Goal: Complete application form: Complete application form

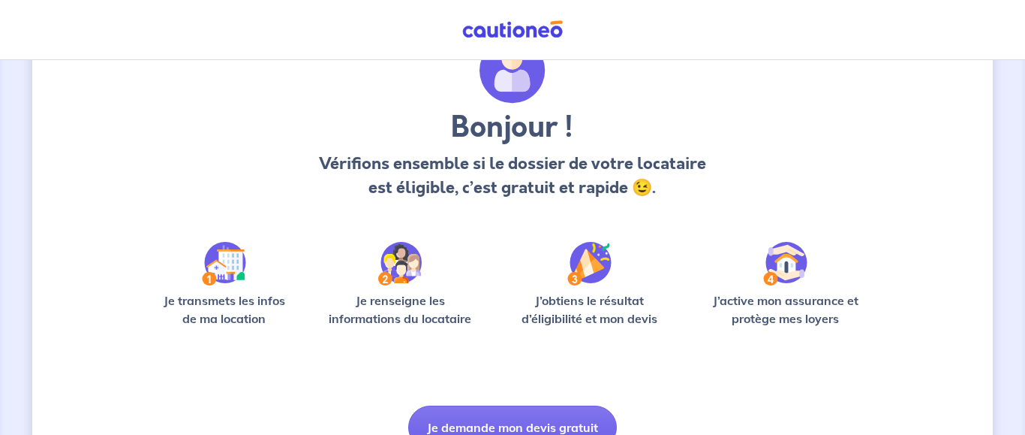
scroll to position [151, 0]
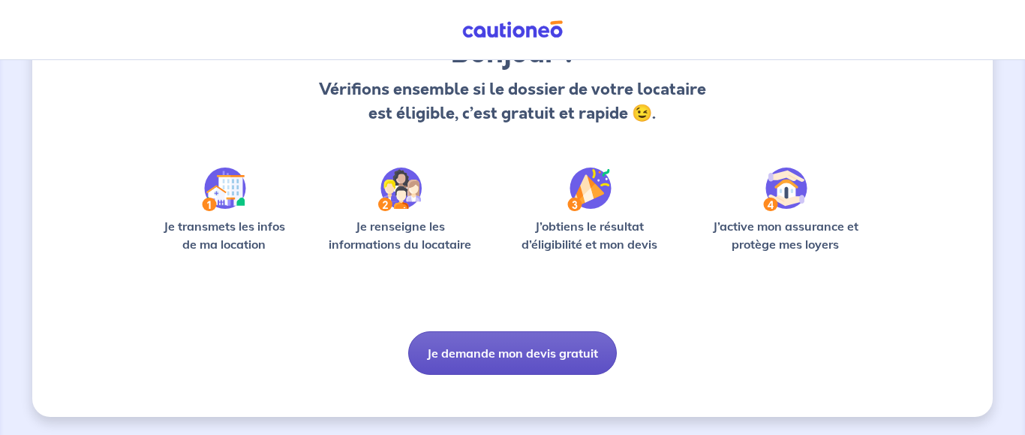
click at [489, 344] on button "Je demande mon devis gratuit" at bounding box center [512, 353] width 209 height 44
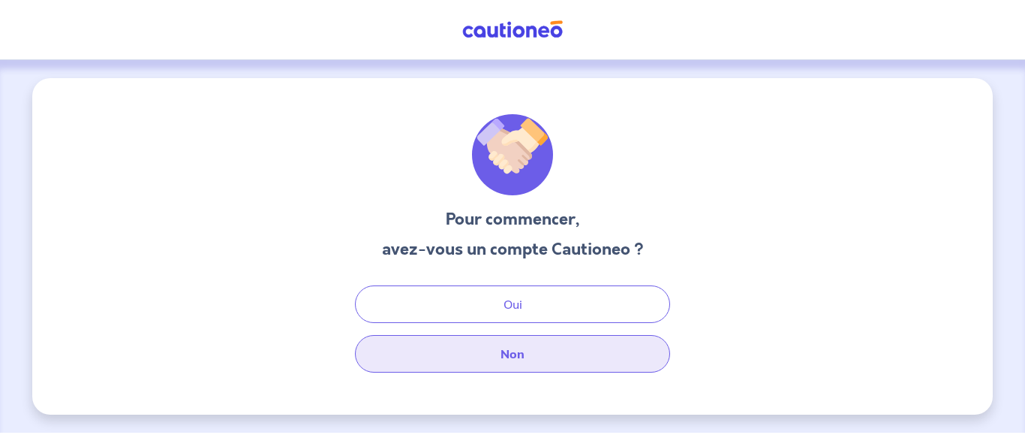
click at [551, 355] on button "Non" at bounding box center [512, 354] width 315 height 38
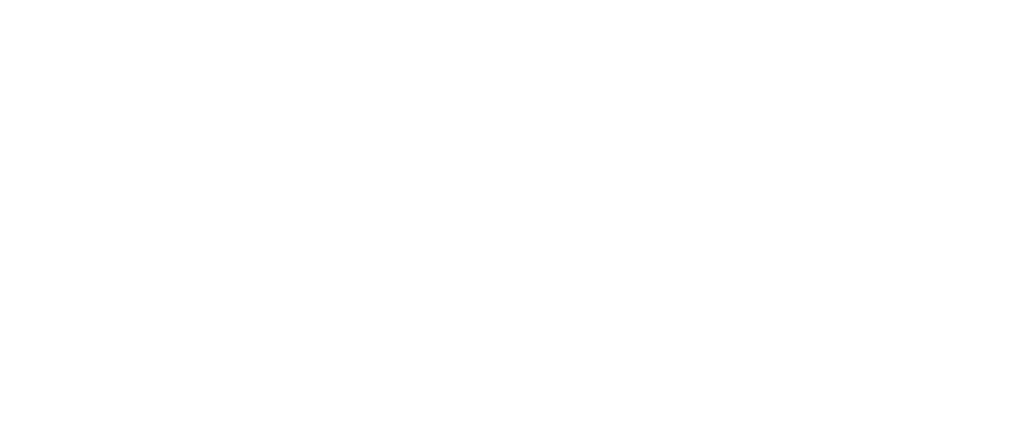
select select "FR"
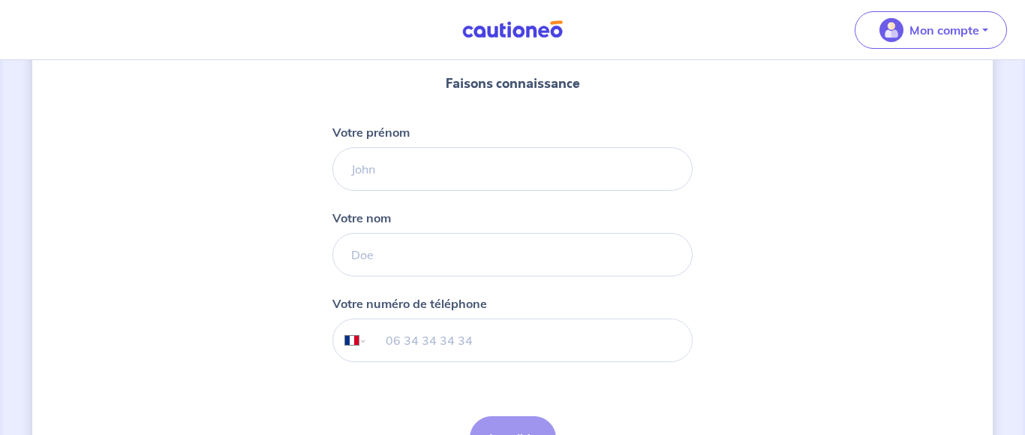
scroll to position [119, 0]
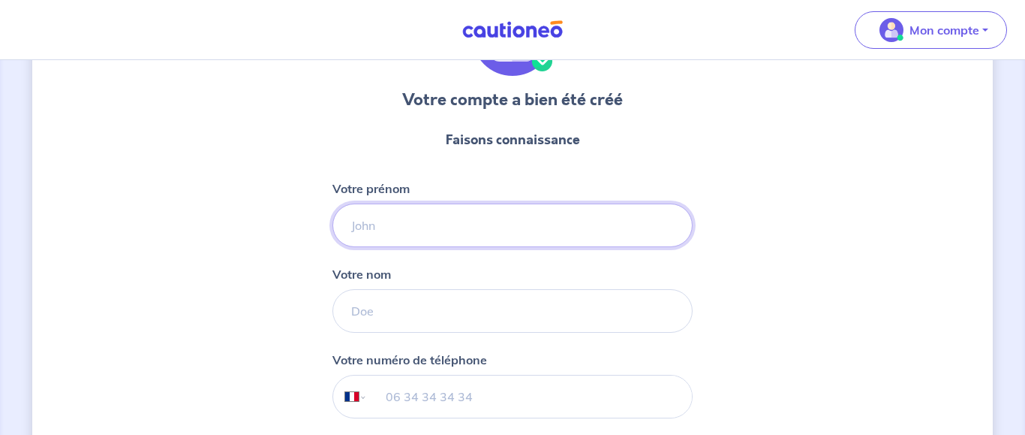
click at [410, 225] on input "Votre prénom" at bounding box center [513, 225] width 360 height 44
type input "[PERSON_NAME]"
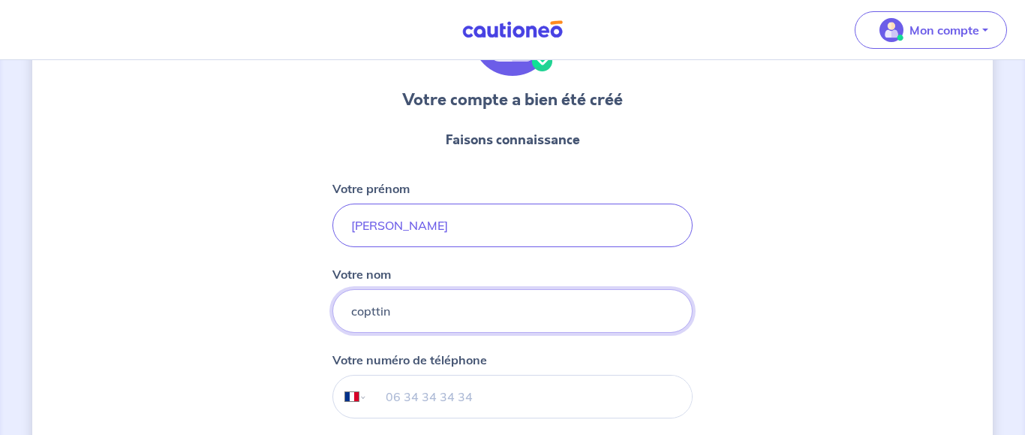
click at [368, 311] on input "copttin" at bounding box center [513, 311] width 360 height 44
type input "cottin"
click at [396, 401] on input "tel" at bounding box center [530, 396] width 324 height 42
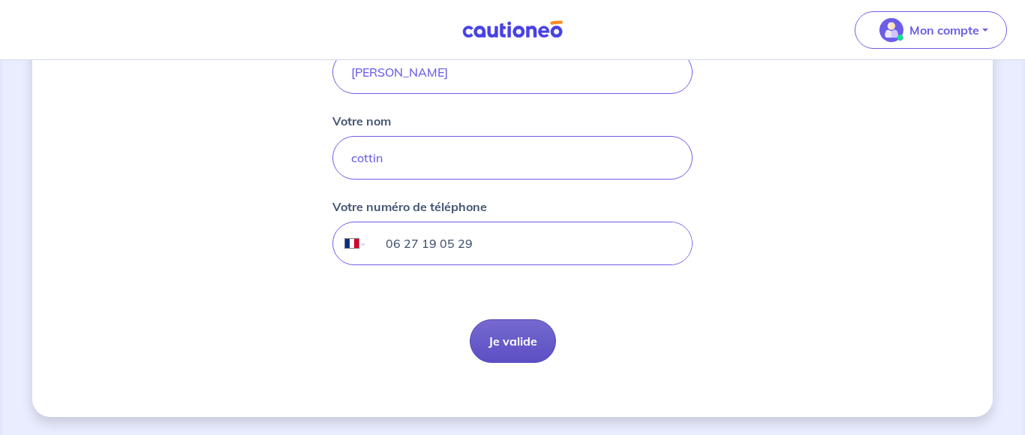
type input "06 27 19 05 29"
click at [531, 348] on button "Je valide" at bounding box center [513, 341] width 86 height 44
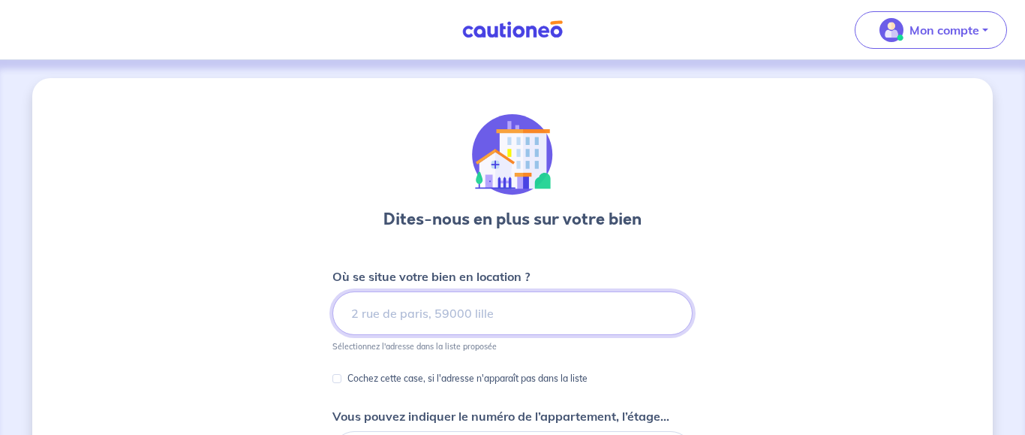
click at [461, 317] on input at bounding box center [513, 313] width 360 height 44
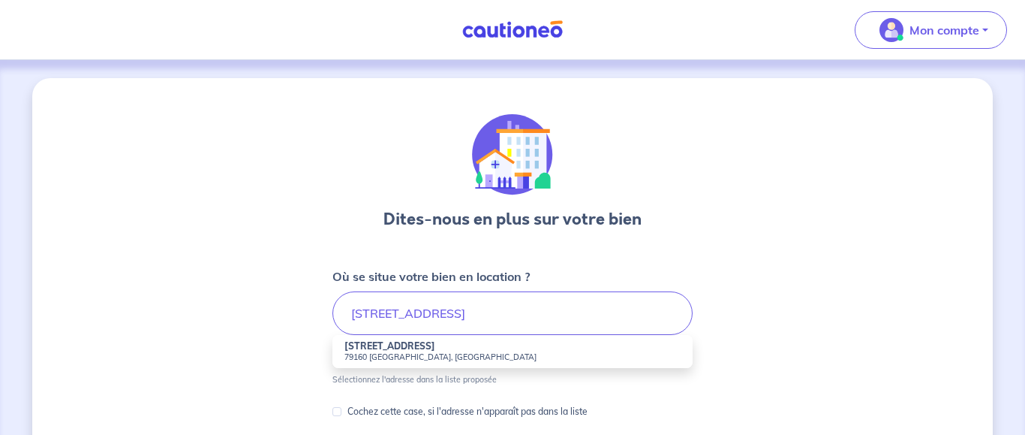
click at [411, 354] on small "79160 [GEOGRAPHIC_DATA], [GEOGRAPHIC_DATA]" at bounding box center [513, 356] width 336 height 11
type input "[STREET_ADDRESS]"
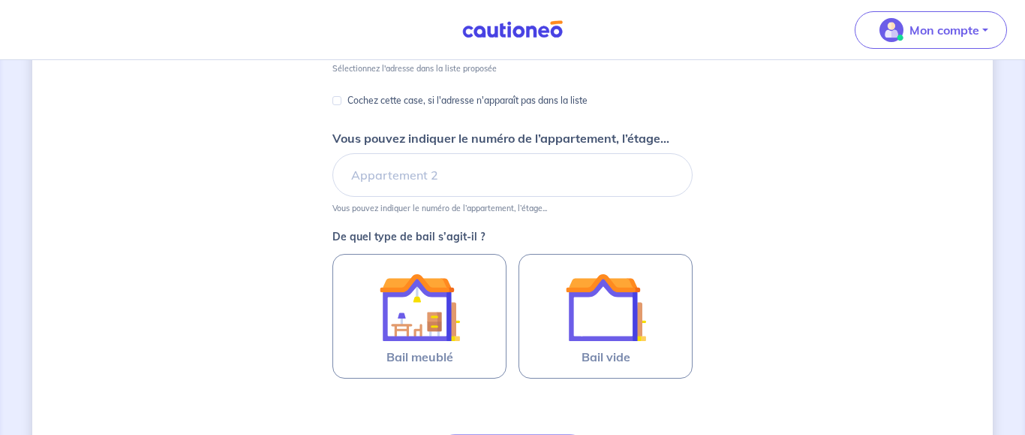
scroll to position [306, 0]
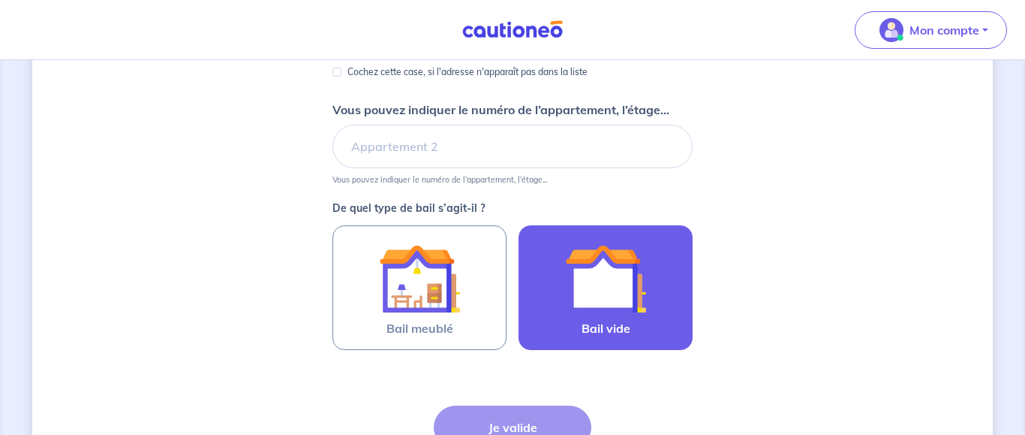
click at [579, 299] on img at bounding box center [605, 278] width 81 height 81
click at [0, 0] on input "Bail vide" at bounding box center [0, 0] width 0 height 0
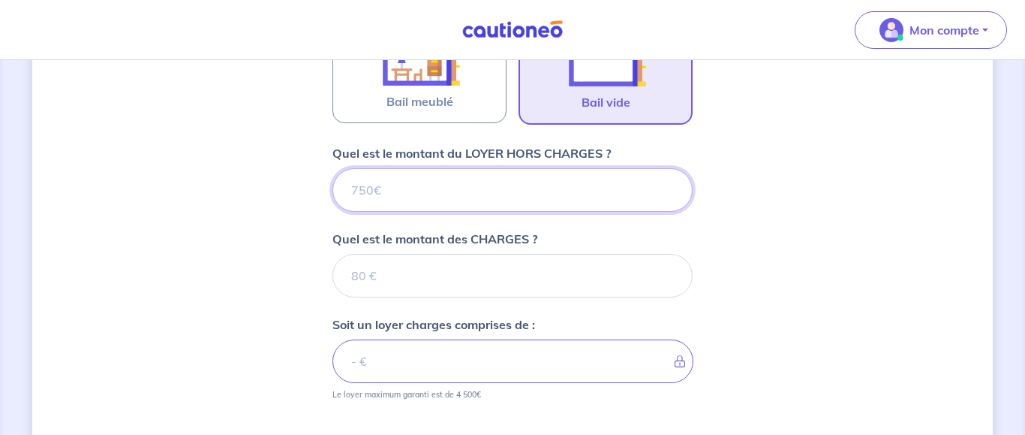
scroll to position [558, 0]
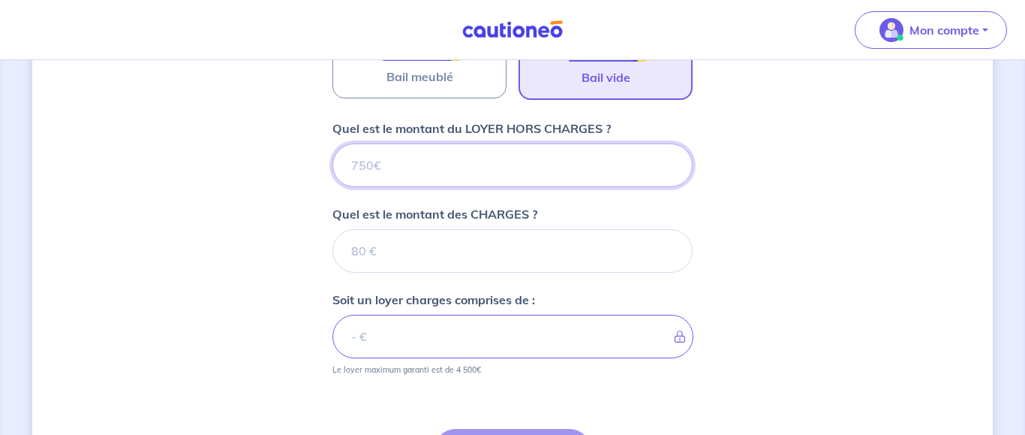
click at [416, 179] on input "Quel est le montant du LOYER HORS CHARGES ?" at bounding box center [513, 165] width 360 height 44
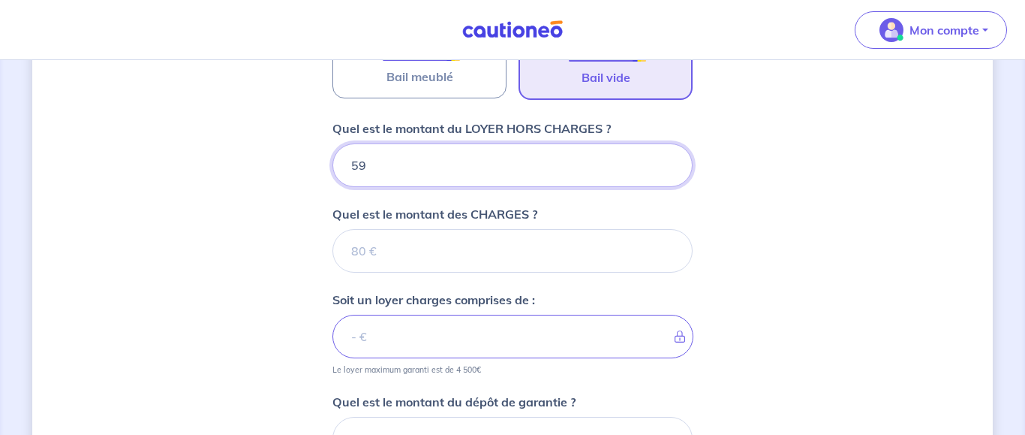
type input "590"
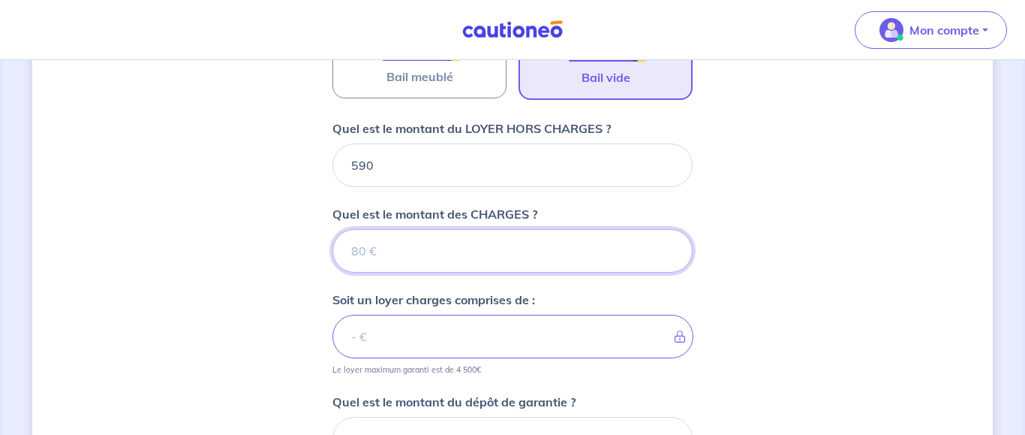
click at [426, 241] on input "Quel est le montant des CHARGES ?" at bounding box center [513, 251] width 360 height 44
type input "0"
type input "590"
type input "0"
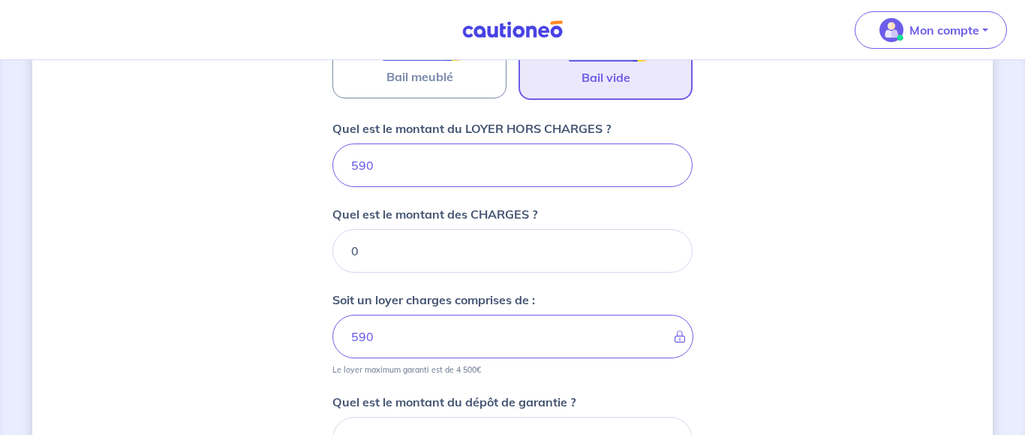
click at [733, 303] on div "Dites-nous en plus sur votre bien Où se situe votre bien en location ? [STREET_…" at bounding box center [512, 101] width 961 height 1163
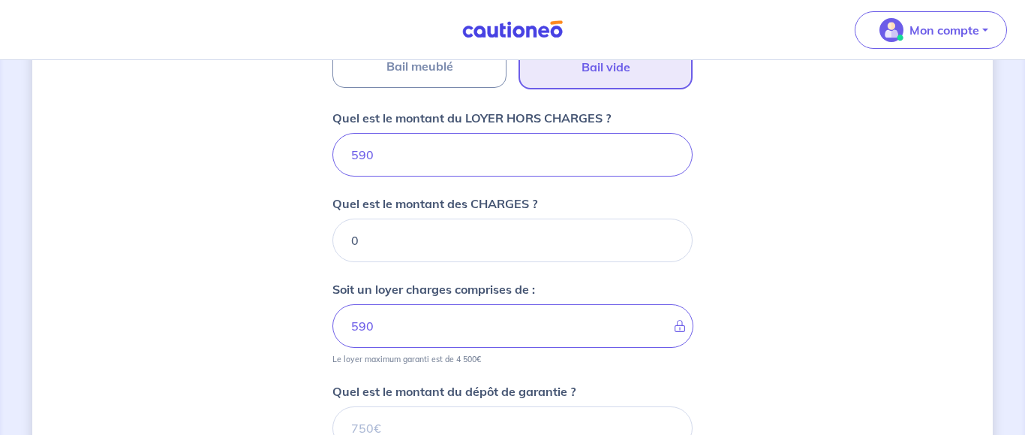
scroll to position [711, 0]
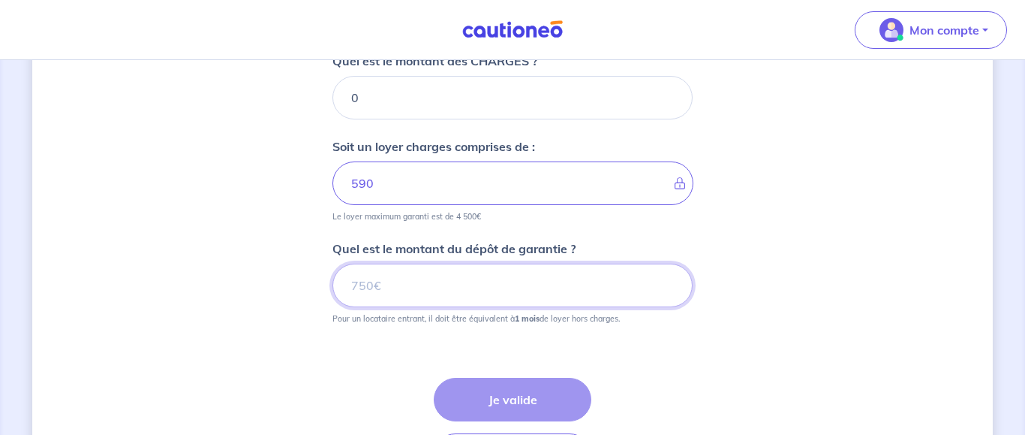
click at [530, 290] on input "Quel est le montant du dépôt de garantie ?" at bounding box center [513, 285] width 360 height 44
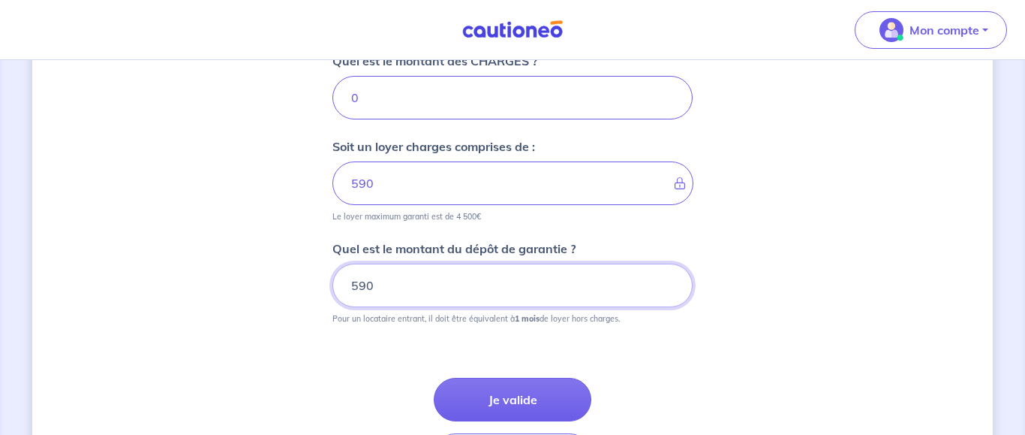
scroll to position [787, 0]
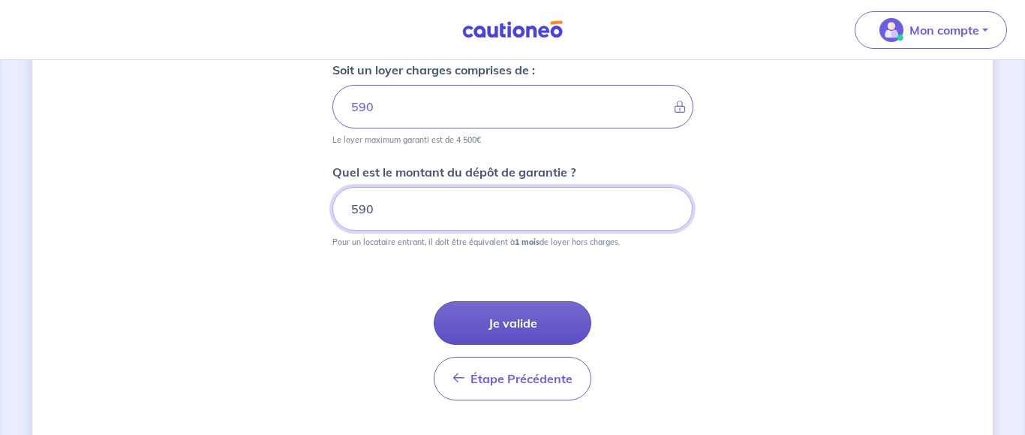
type input "590"
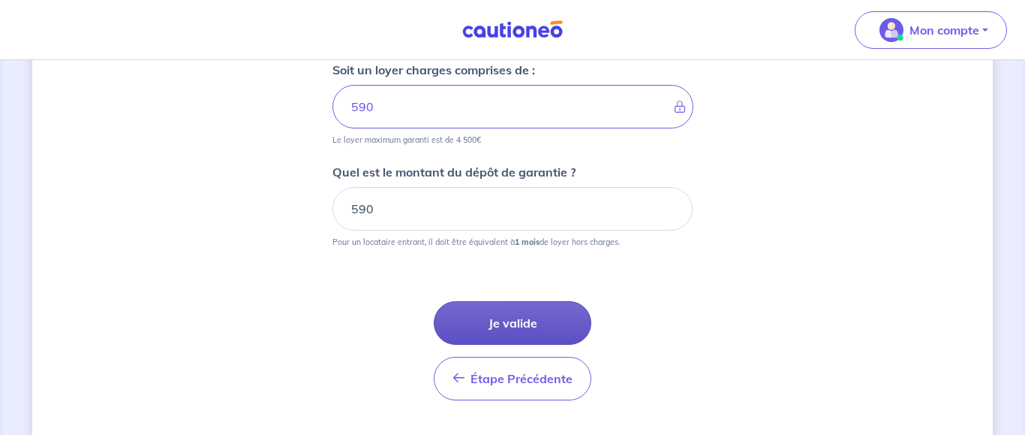
click at [540, 316] on button "Je valide" at bounding box center [513, 323] width 158 height 44
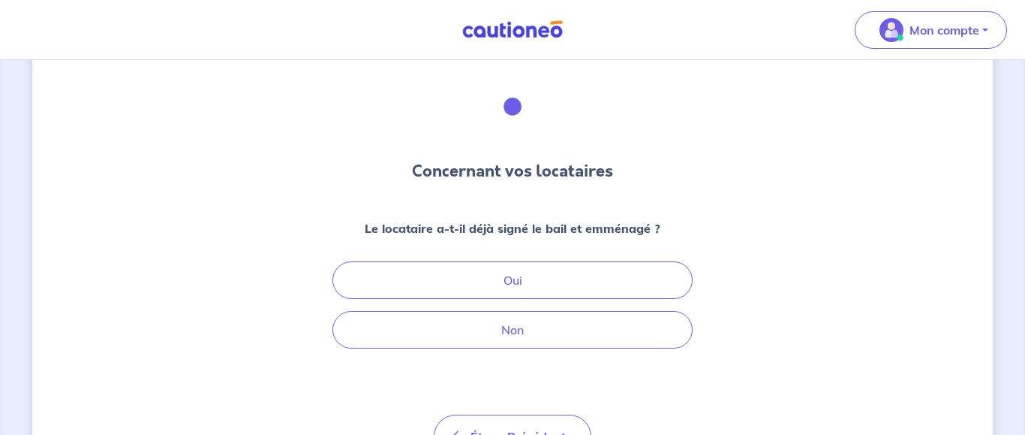
scroll to position [77, 0]
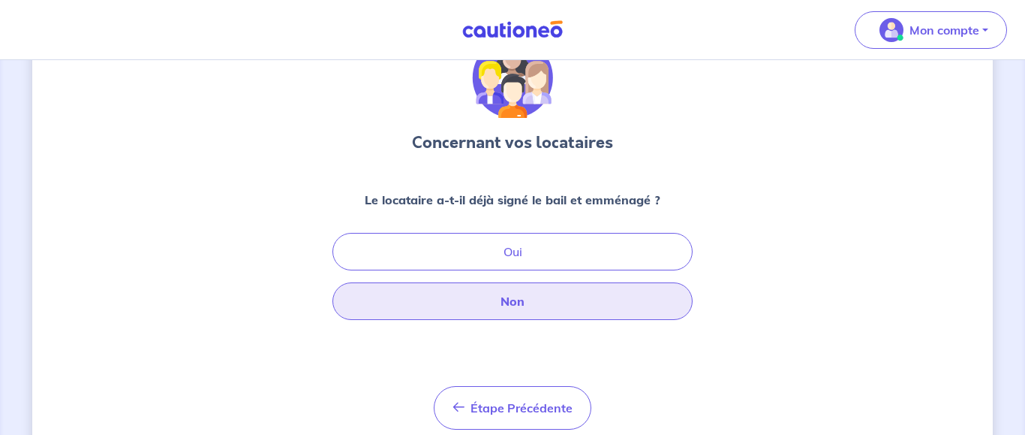
click at [537, 305] on button "Non" at bounding box center [513, 301] width 360 height 38
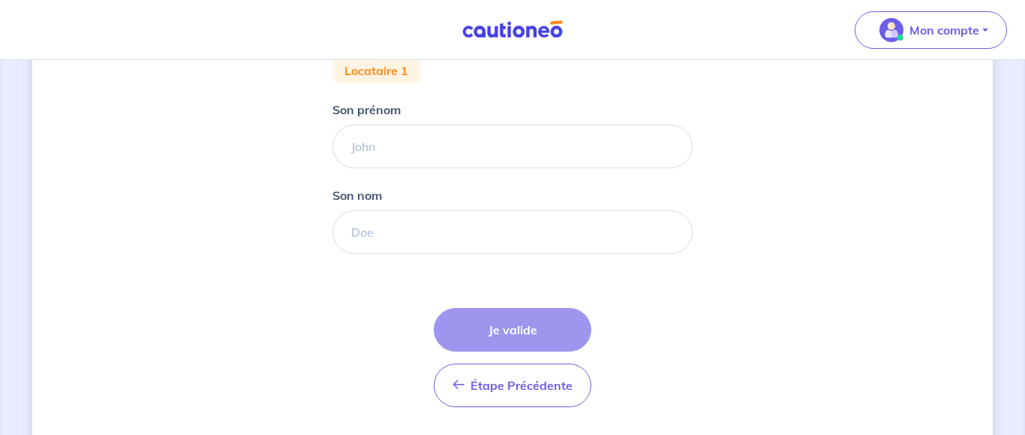
scroll to position [306, 0]
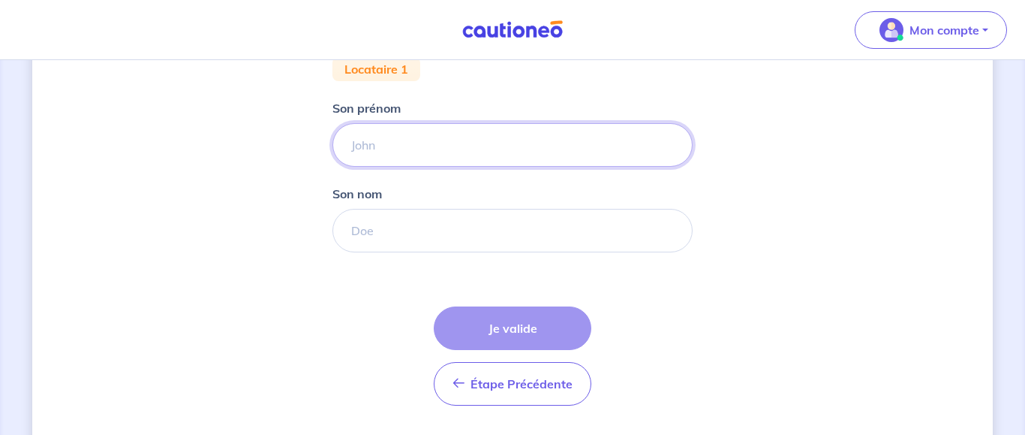
click at [402, 151] on input "Son prénom" at bounding box center [513, 145] width 360 height 44
type input "[PERSON_NAME]"
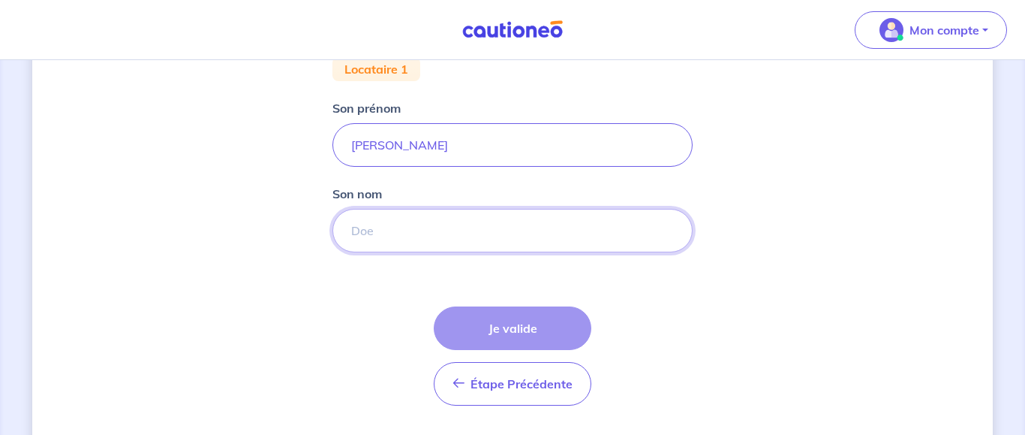
click at [387, 239] on input "Son nom" at bounding box center [513, 231] width 360 height 44
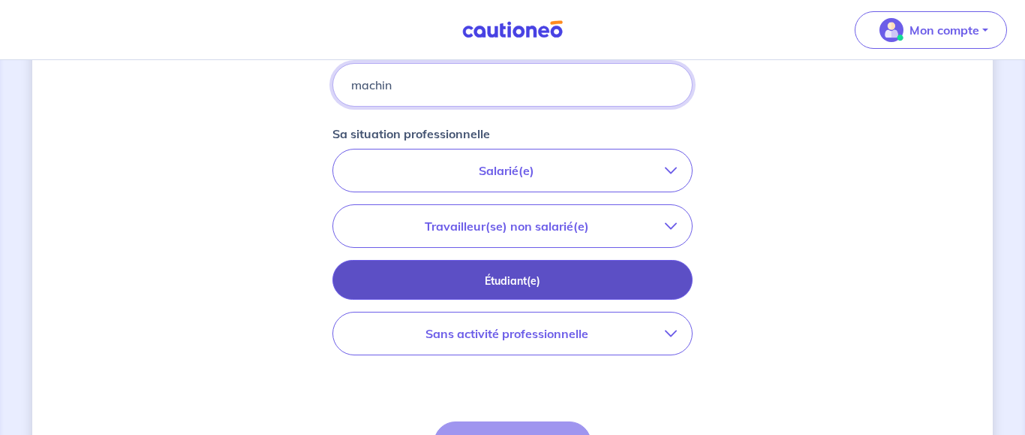
scroll to position [459, 0]
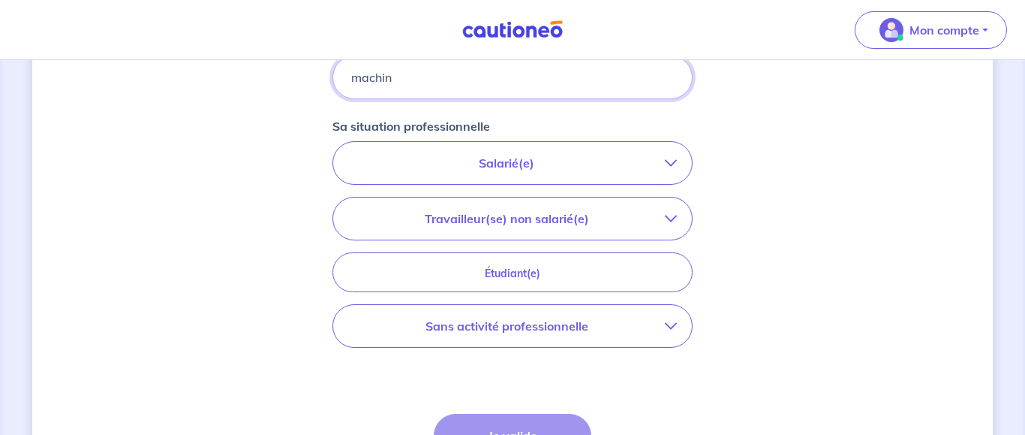
type input "machin"
click at [675, 166] on icon "button" at bounding box center [671, 163] width 12 height 12
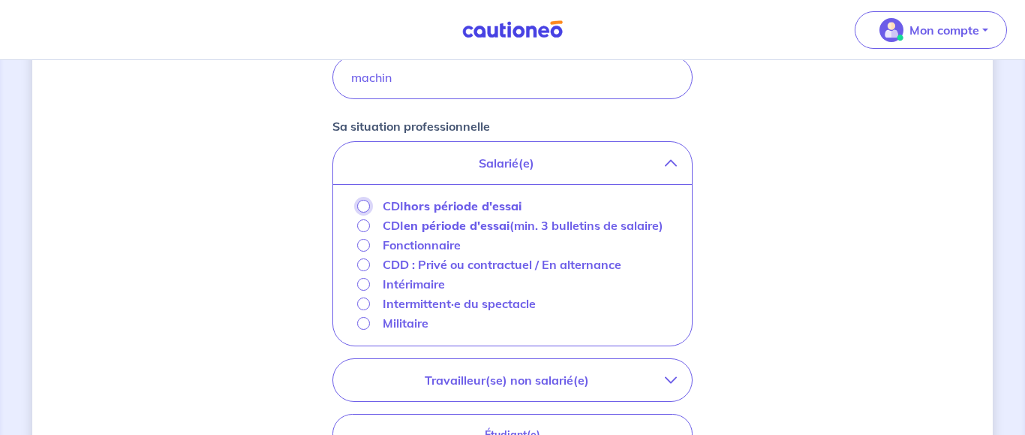
click at [364, 206] on input "CDI hors période d'essai" at bounding box center [363, 206] width 13 height 13
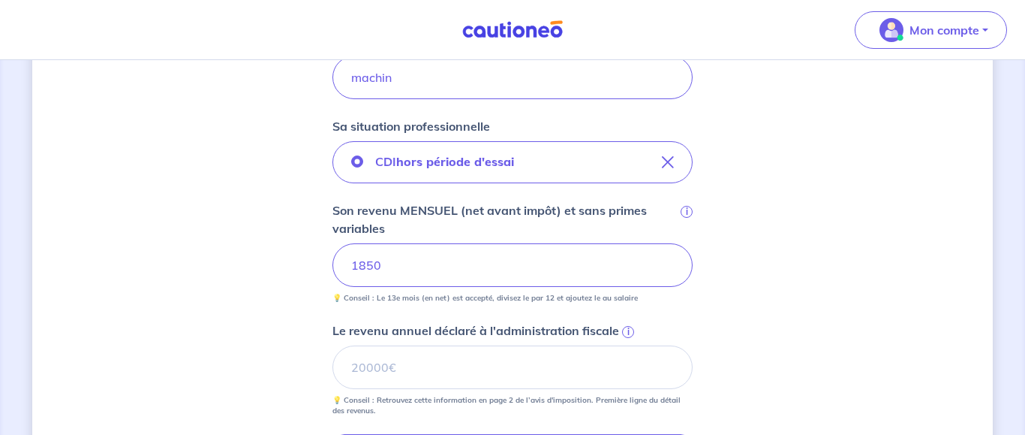
click at [828, 277] on div "Concernant vos locataires 💡 Pour info : nous acceptons les personnes seules, le…" at bounding box center [512, 205] width 961 height 1172
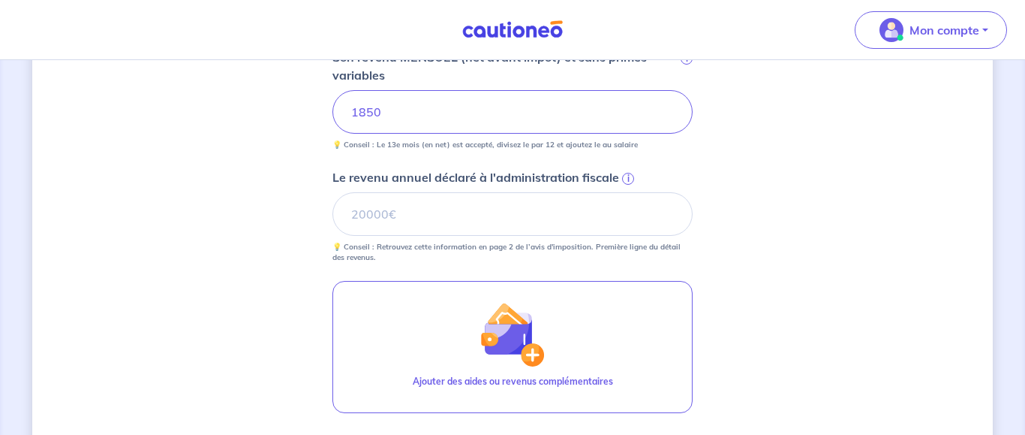
scroll to position [689, 0]
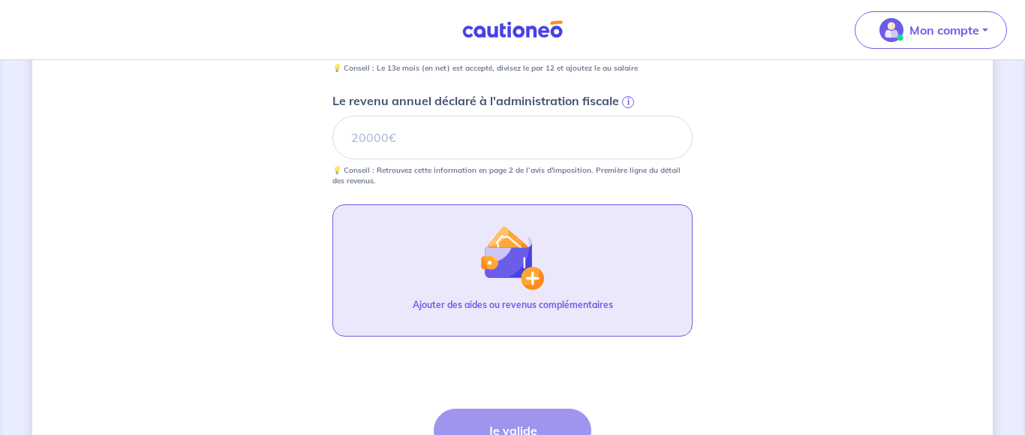
click at [510, 308] on p "Ajouter des aides ou revenus complémentaires" at bounding box center [513, 305] width 200 height 14
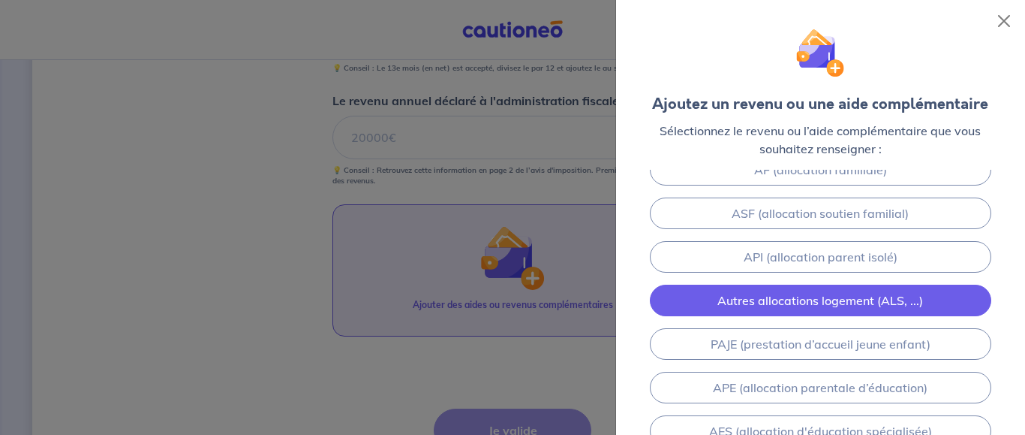
scroll to position [149, 0]
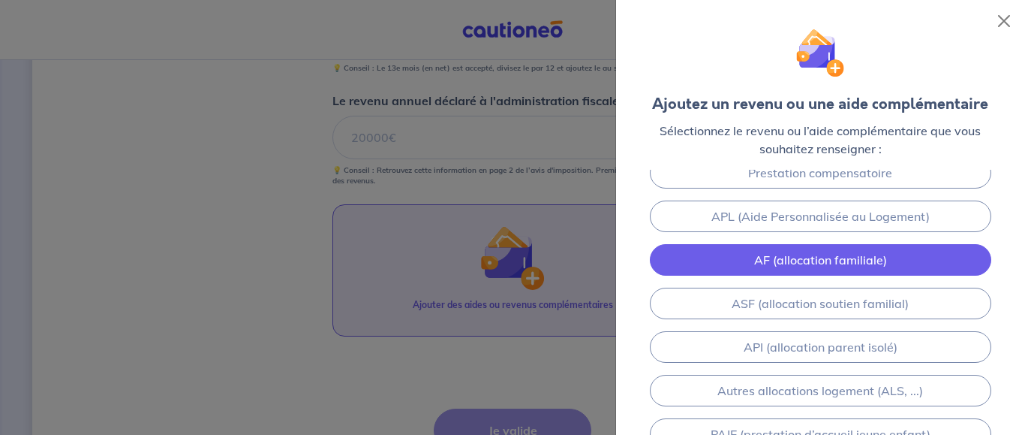
click at [838, 262] on link "AF (allocation familiale)" at bounding box center [820, 260] width 341 height 32
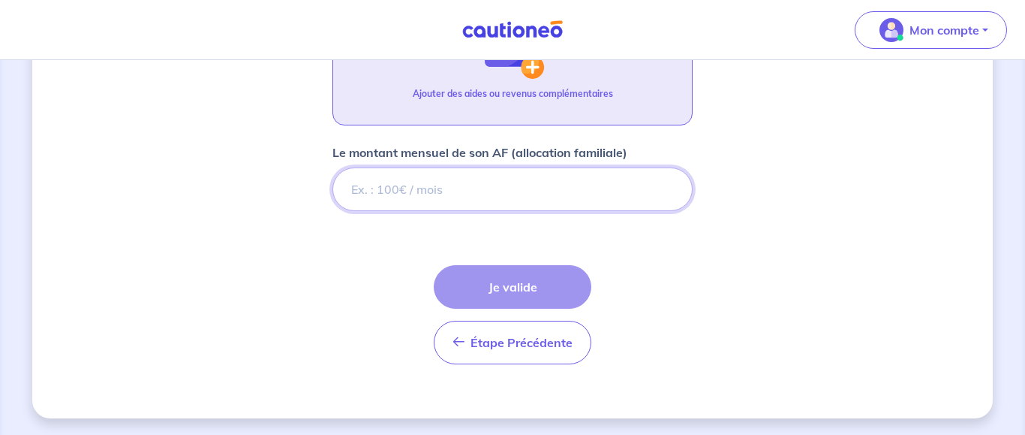
scroll to position [901, 0]
click at [453, 188] on input "Le montant mensuel de son AF (allocation familiale)" at bounding box center [513, 188] width 360 height 44
type input "300"
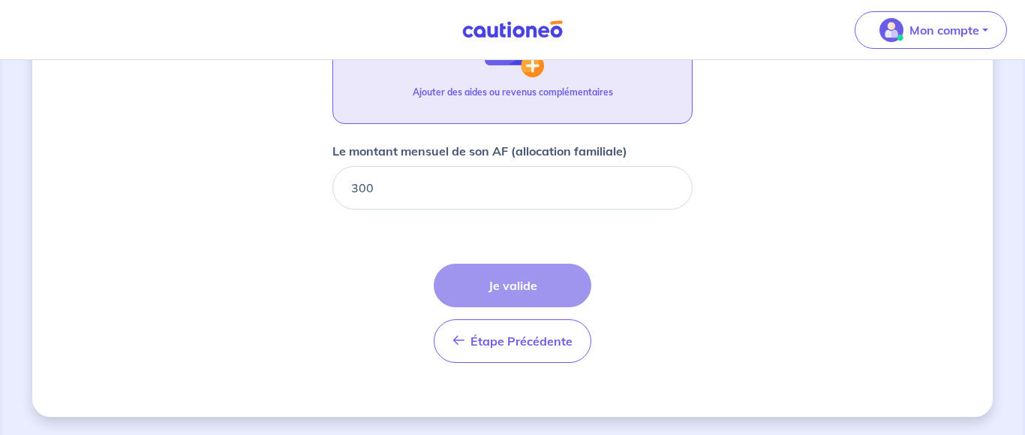
click at [542, 282] on div "Étape Précédente Précédent Je valide Je valide" at bounding box center [513, 312] width 158 height 99
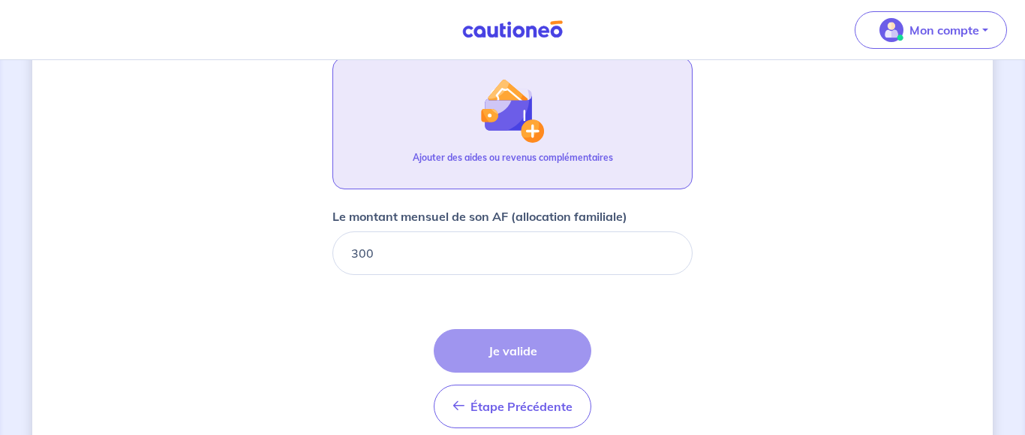
scroll to position [748, 0]
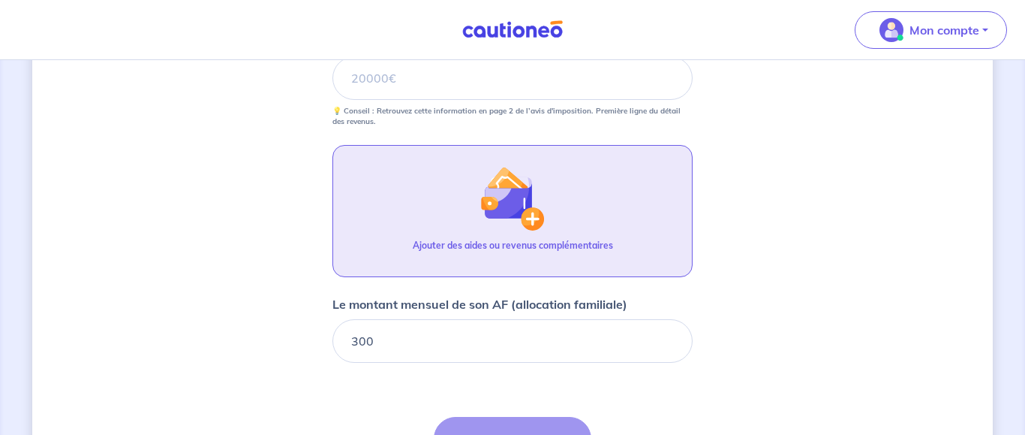
click at [514, 250] on p "Ajouter des aides ou revenus complémentaires" at bounding box center [513, 246] width 200 height 14
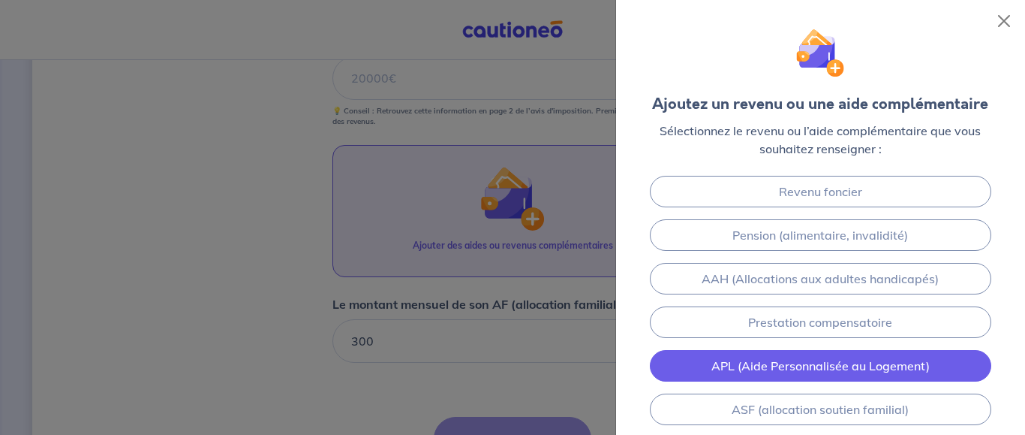
click at [792, 363] on link "APL (Aide Personnalisée au Logement)" at bounding box center [820, 366] width 341 height 32
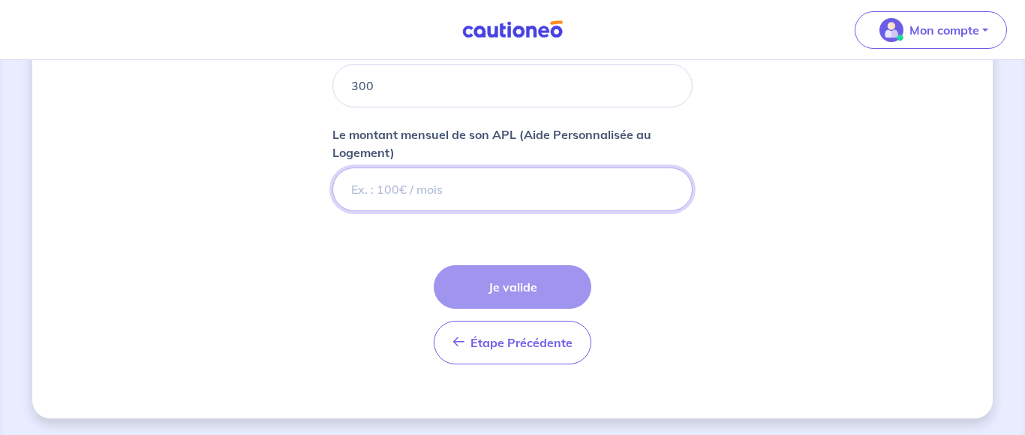
scroll to position [1005, 0]
click at [387, 191] on input "Le montant mensuel de son APL (Aide Personnalisée au Logement)" at bounding box center [513, 188] width 360 height 44
type input "250"
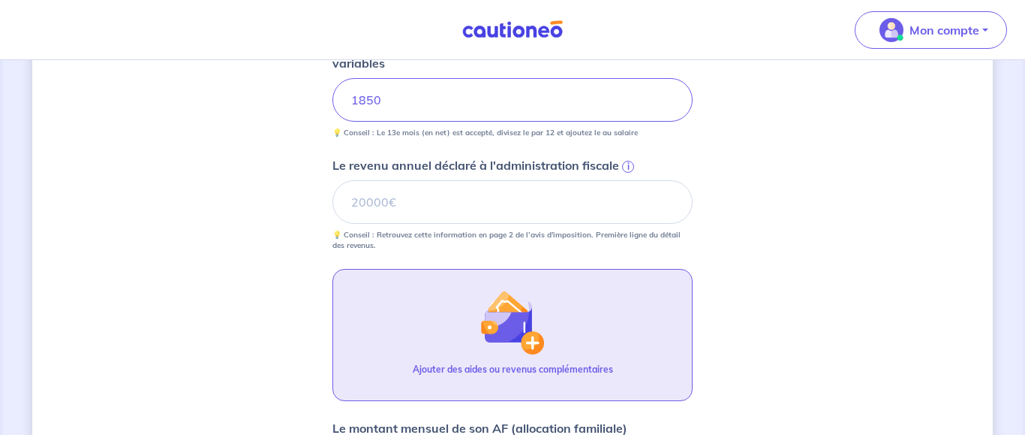
scroll to position [622, 0]
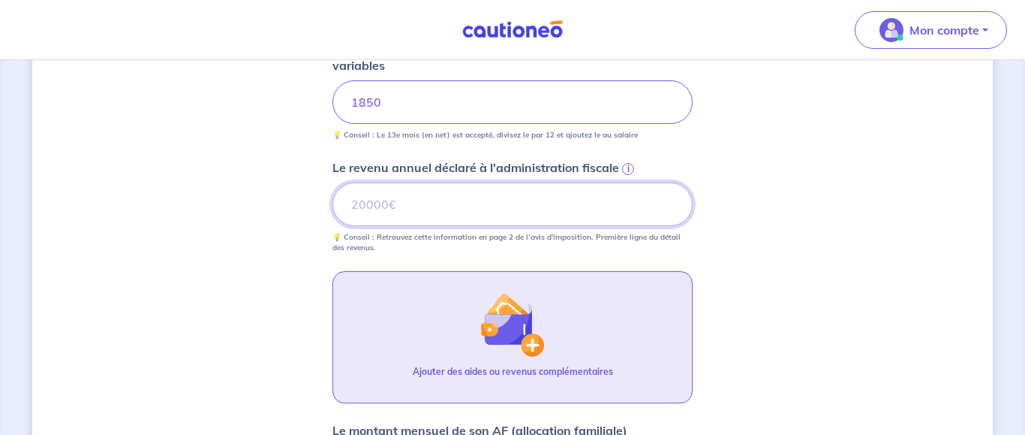
click at [436, 213] on input "Le revenu annuel déclaré à l'administration fiscale i" at bounding box center [513, 204] width 360 height 44
type input "22000"
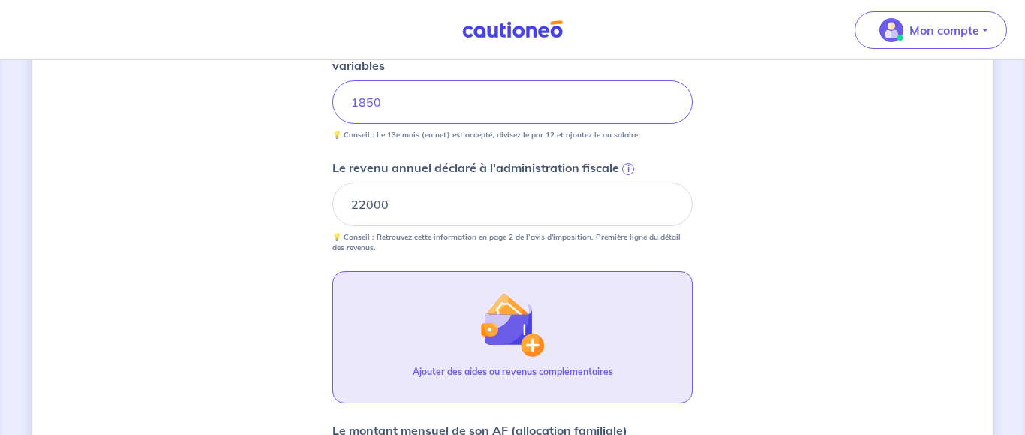
scroll to position [546, 0]
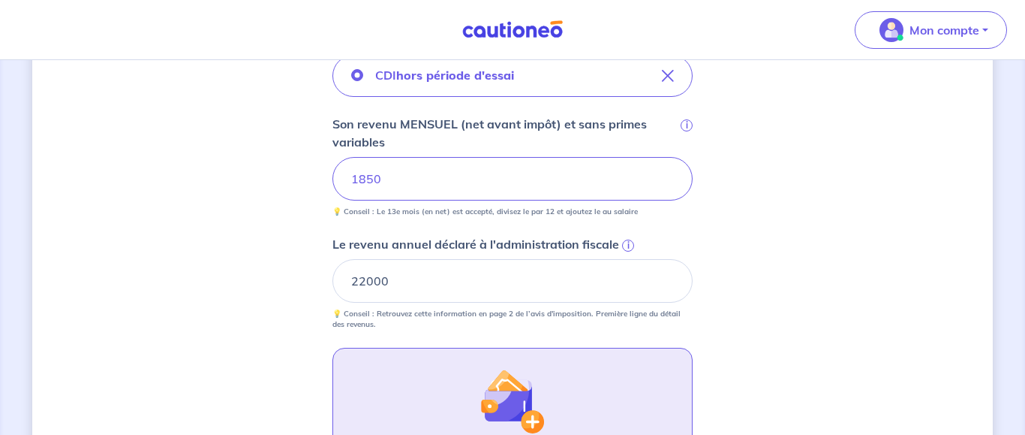
click at [790, 248] on div "Concernant vos locataires 💡 Pour info : nous acceptons les personnes seules, le…" at bounding box center [512, 204] width 961 height 1344
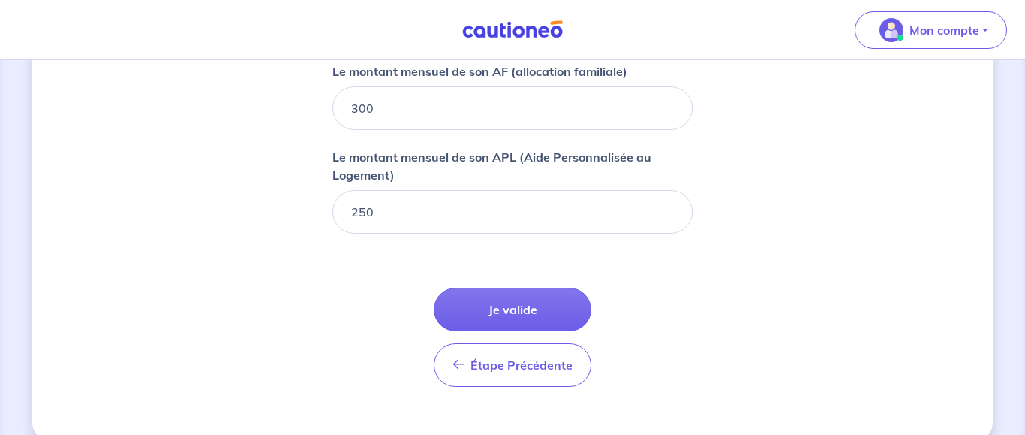
scroll to position [1005, 0]
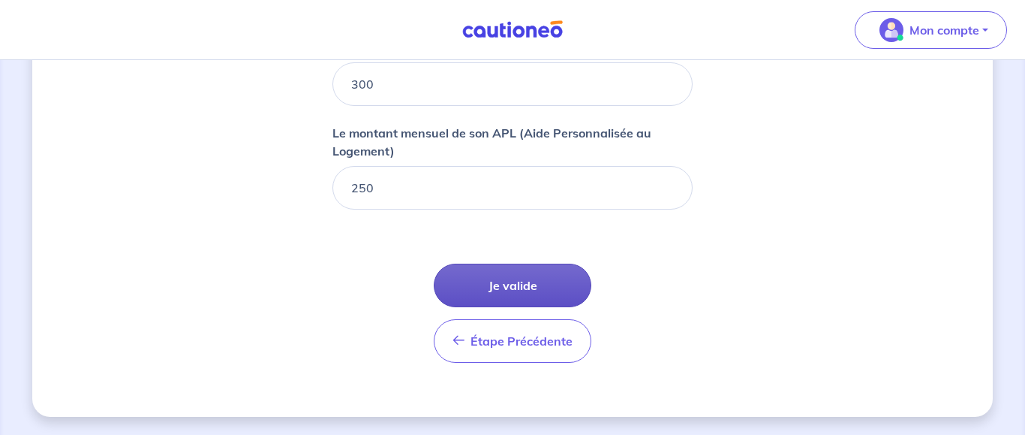
click at [516, 287] on button "Je valide" at bounding box center [513, 285] width 158 height 44
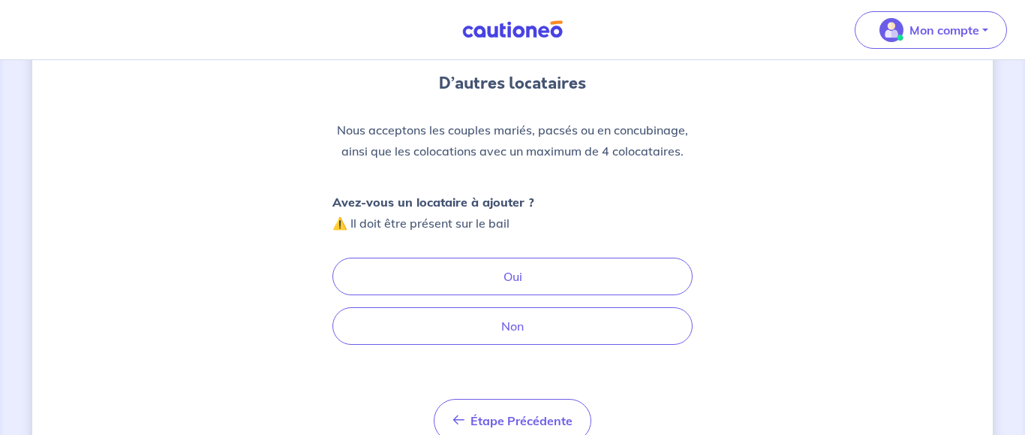
scroll to position [153, 0]
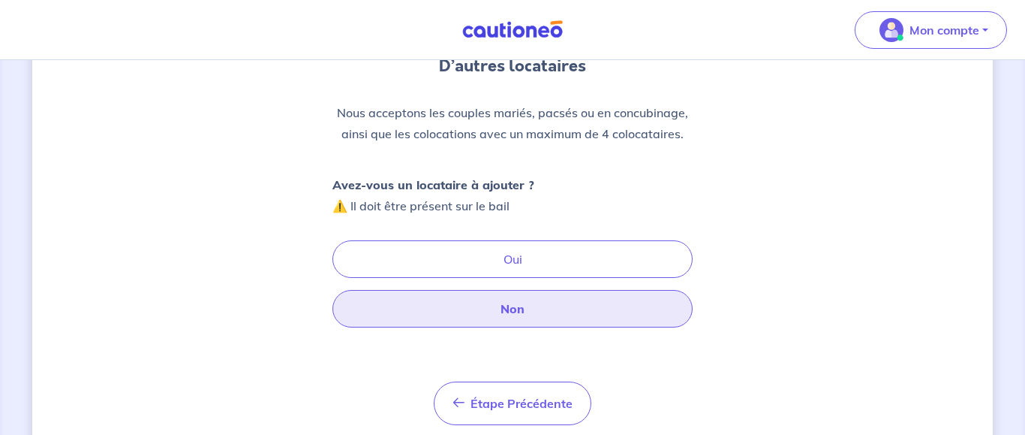
click at [595, 303] on button "Non" at bounding box center [513, 309] width 360 height 38
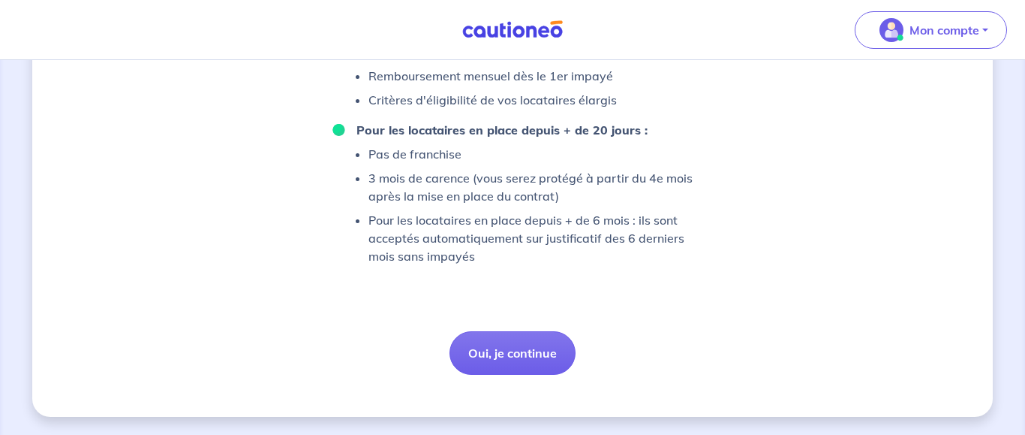
scroll to position [1281, 0]
click at [543, 354] on button "Oui, je continue" at bounding box center [513, 353] width 126 height 44
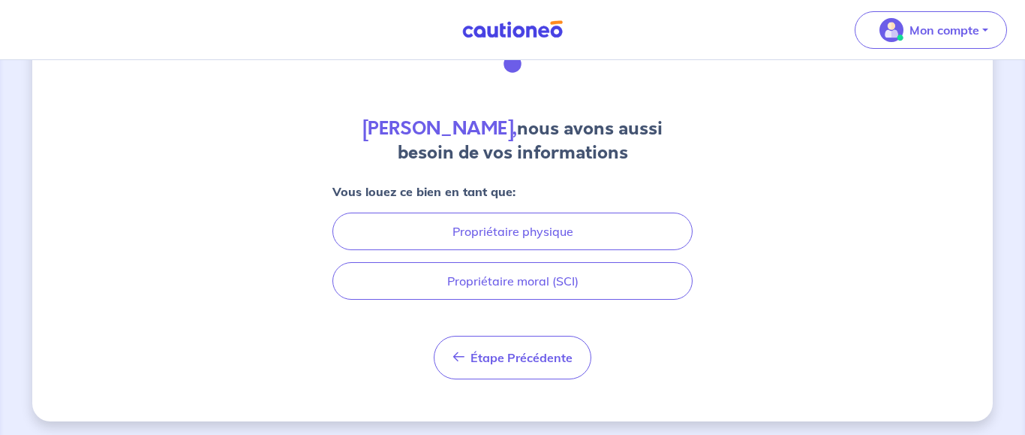
scroll to position [95, 0]
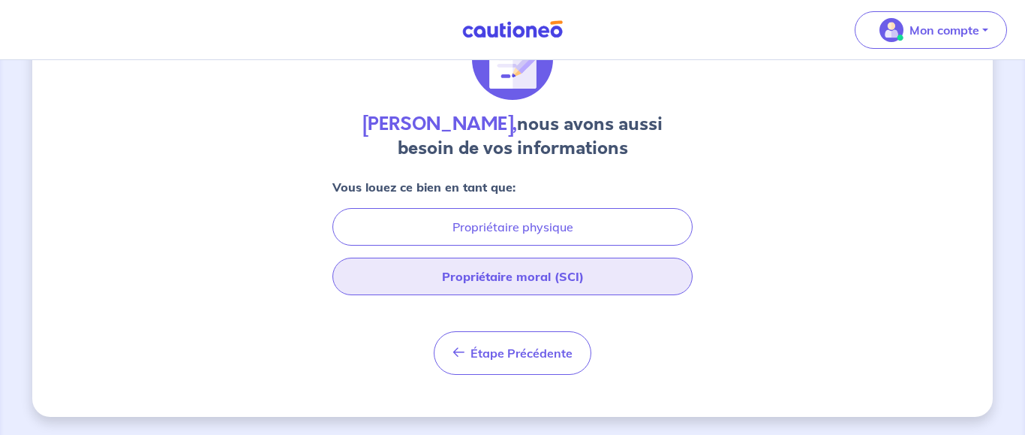
click at [510, 275] on button "Propriétaire moral (SCI)" at bounding box center [513, 276] width 360 height 38
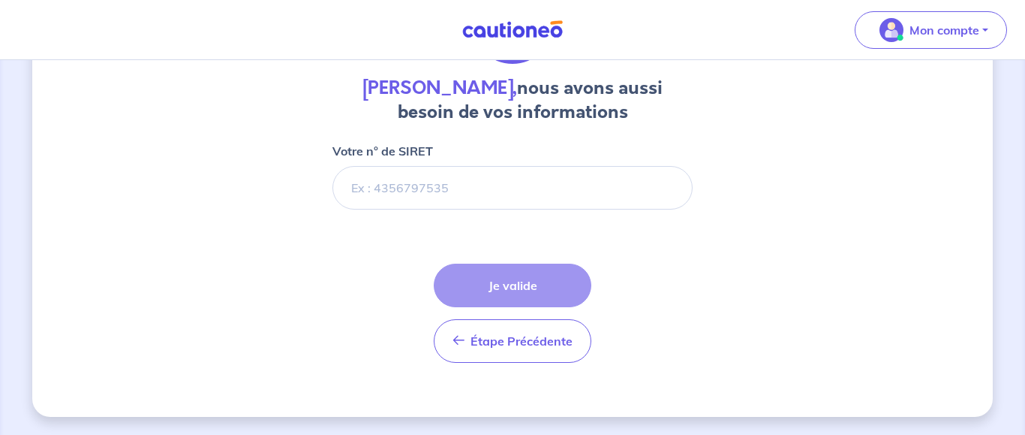
scroll to position [0, 0]
